Goal: Browse casually: Explore the website without a specific task or goal

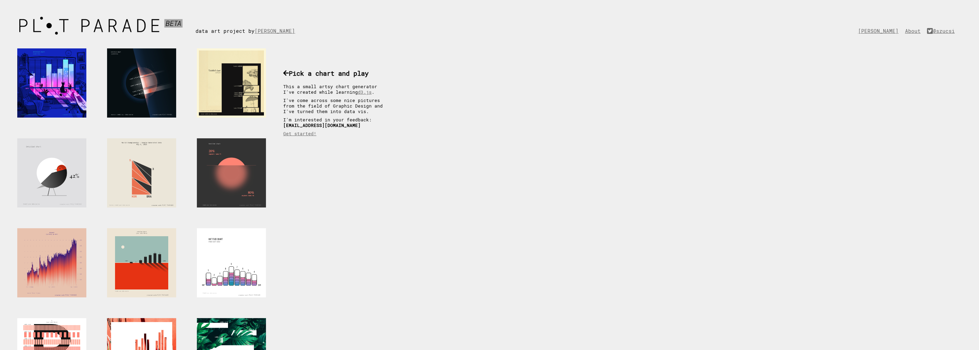
drag, startPoint x: 324, startPoint y: 0, endPoint x: 377, endPoint y: 268, distance: 273.0
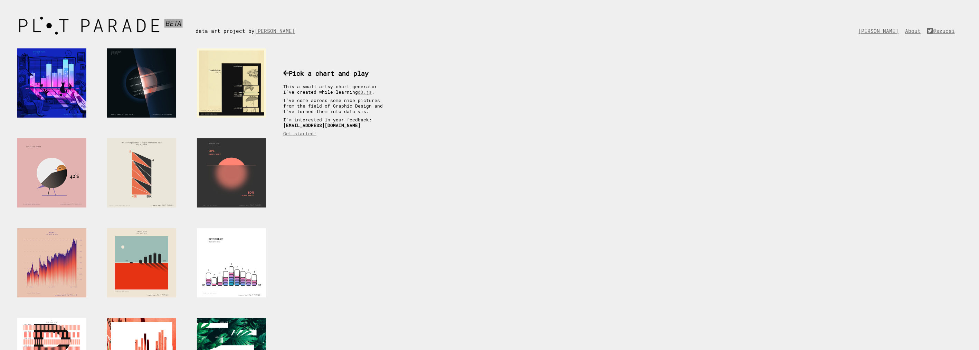
click at [40, 171] on div at bounding box center [51, 172] width 69 height 69
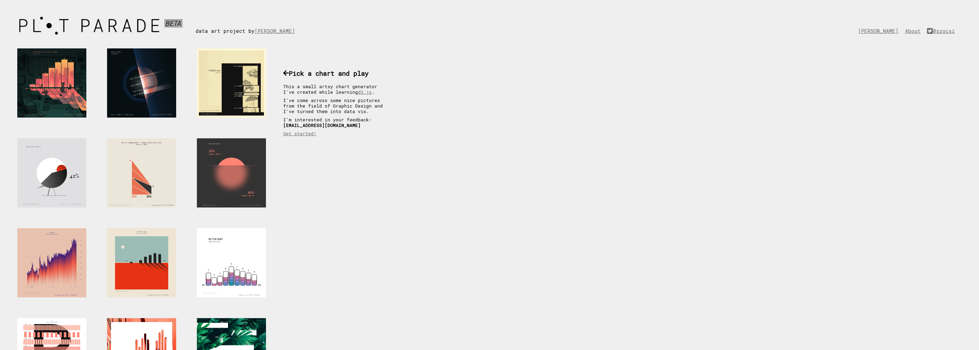
click at [43, 77] on div at bounding box center [51, 82] width 69 height 69
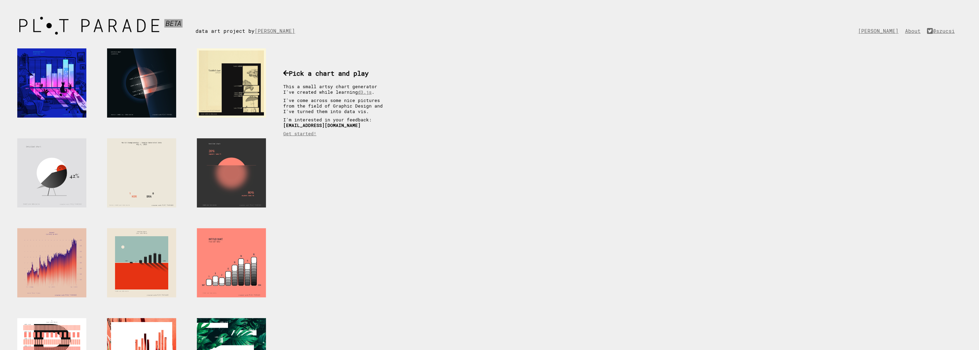
click at [226, 260] on div at bounding box center [231, 262] width 69 height 69
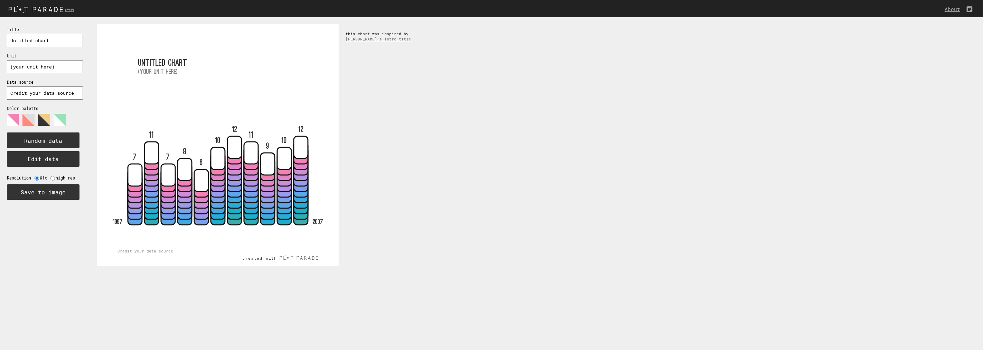
click at [56, 122] on polygon at bounding box center [60, 120] width 12 height 12
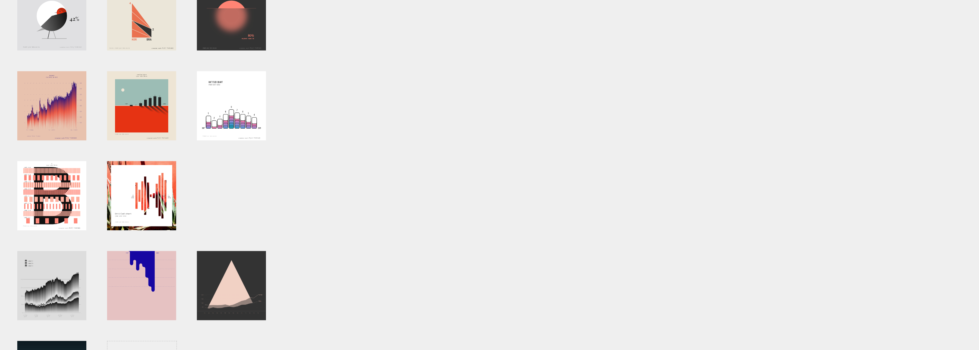
scroll to position [230, 0]
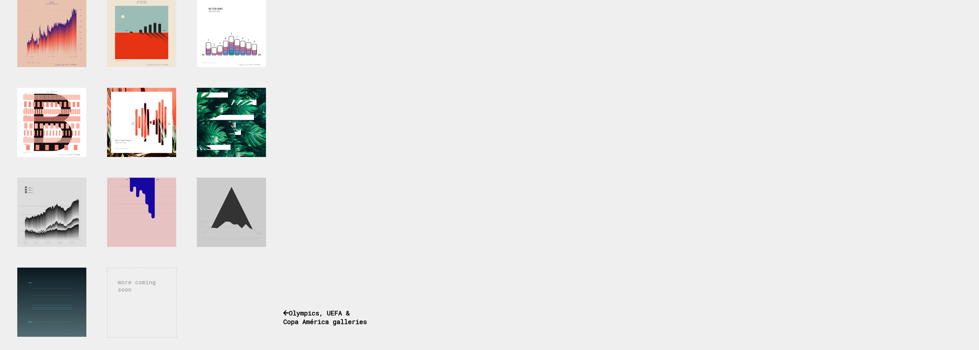
click at [226, 197] on div at bounding box center [231, 212] width 69 height 69
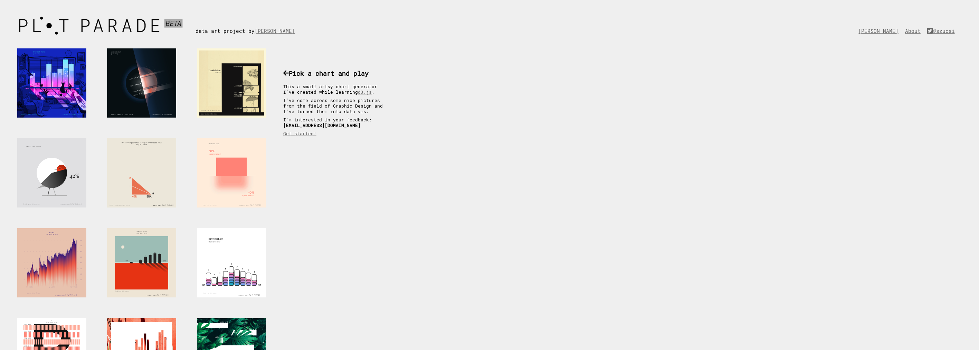
click at [238, 168] on div at bounding box center [231, 172] width 69 height 69
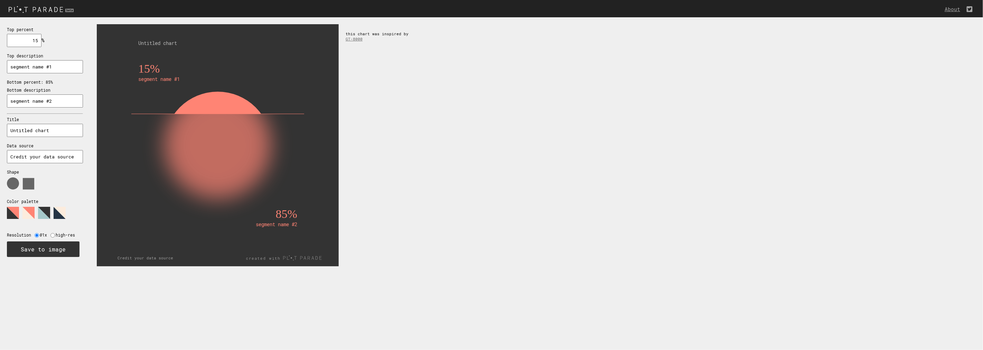
click at [45, 217] on polygon at bounding box center [44, 213] width 12 height 12
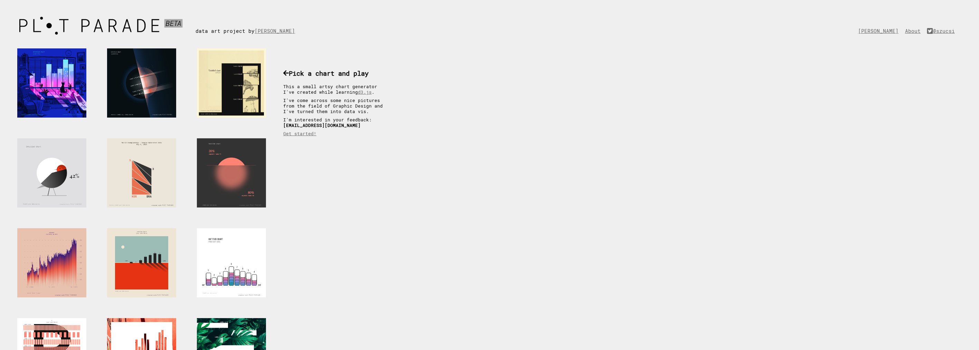
click at [204, 80] on div at bounding box center [231, 82] width 69 height 69
